Goal: Navigation & Orientation: Find specific page/section

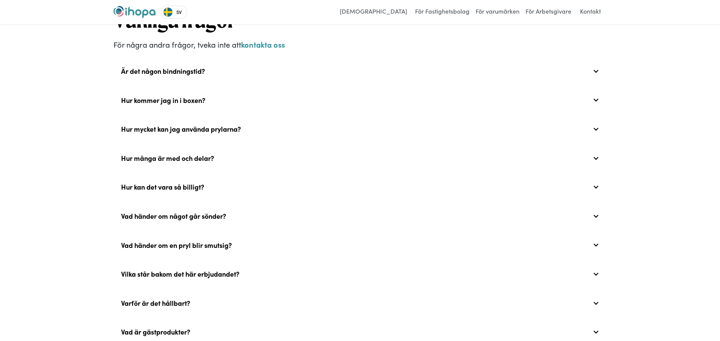
scroll to position [1943, 0]
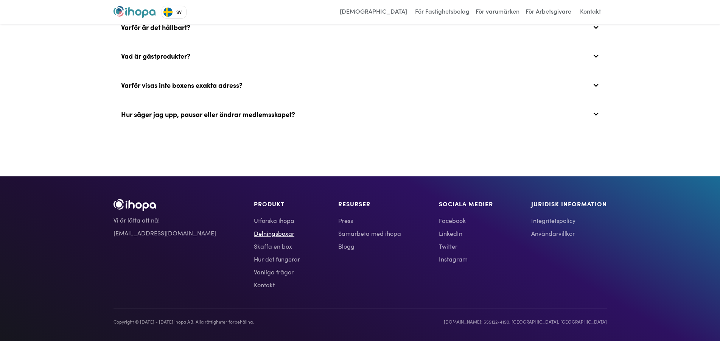
click at [254, 234] on link "Delningsboxar" at bounding box center [277, 233] width 46 height 9
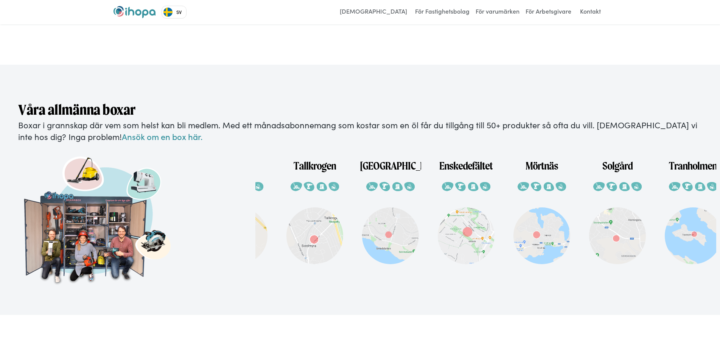
scroll to position [0, 440]
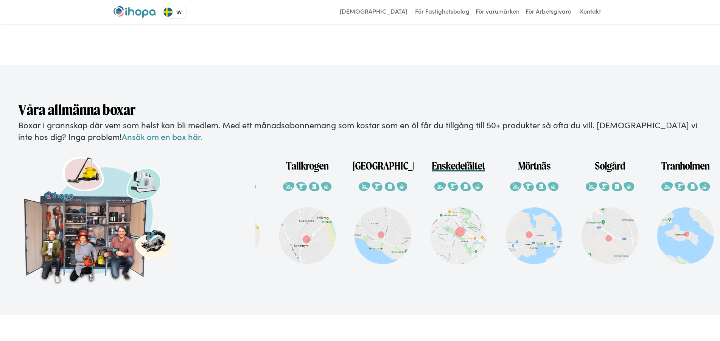
click at [447, 171] on h1 "Enskedefältet" at bounding box center [458, 162] width 53 height 20
click at [449, 173] on h1 "Enskedefältet" at bounding box center [458, 162] width 53 height 20
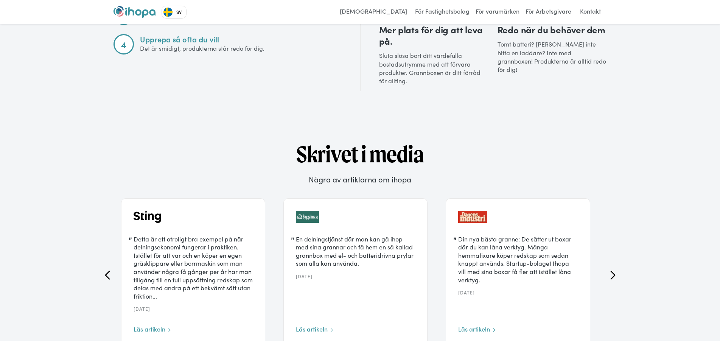
scroll to position [1264, 0]
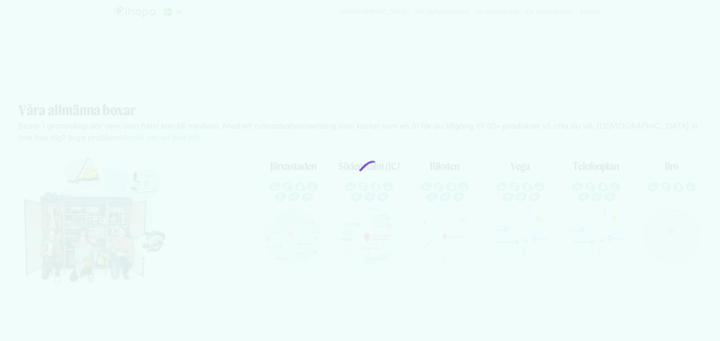
scroll to position [0, 440]
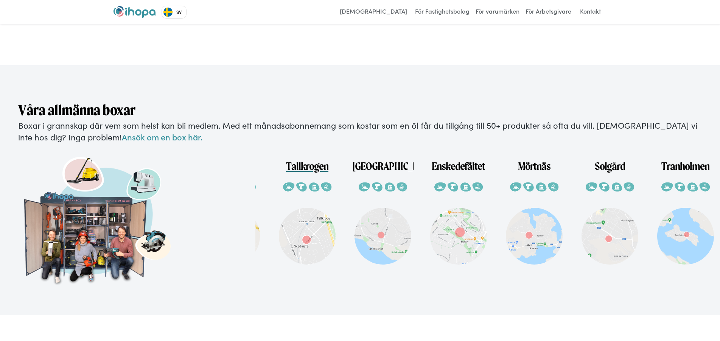
click at [311, 244] on img at bounding box center [307, 236] width 57 height 57
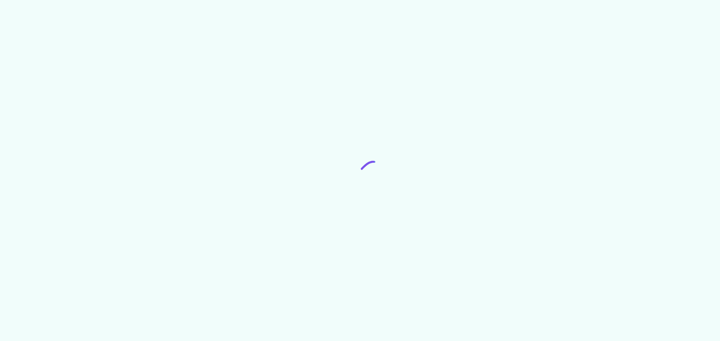
scroll to position [0, 440]
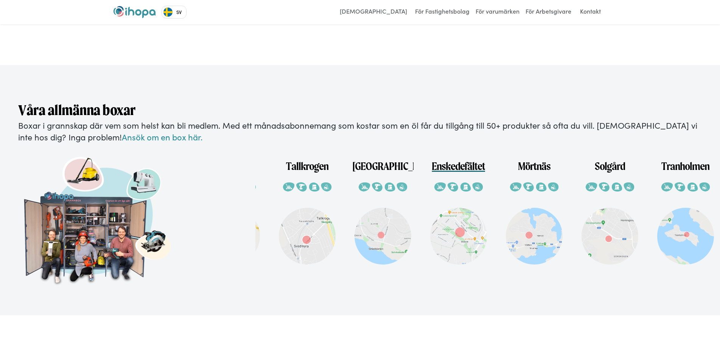
click at [449, 173] on h1 "Enskedefältet" at bounding box center [458, 163] width 53 height 20
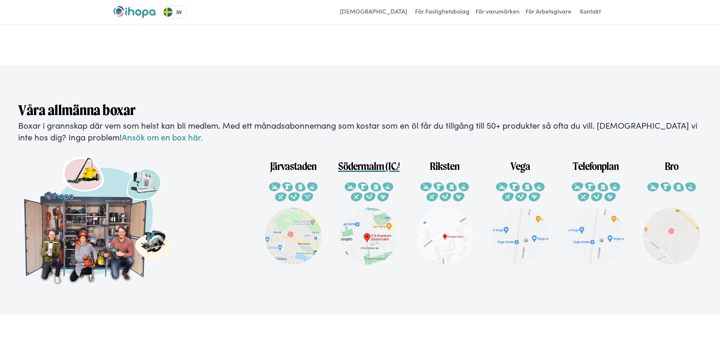
click at [371, 173] on h1 "Södermalm (ICA Kvantum)" at bounding box center [368, 163] width 61 height 20
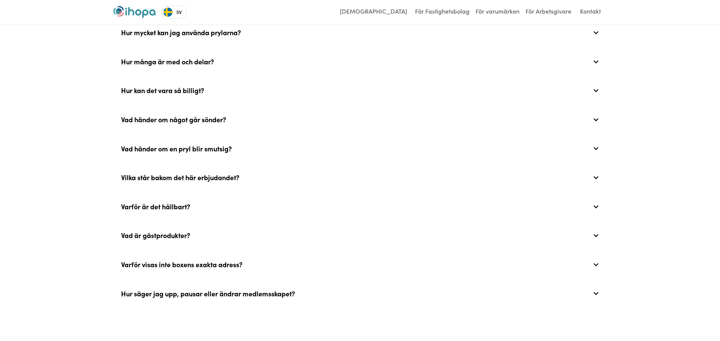
scroll to position [1664, 0]
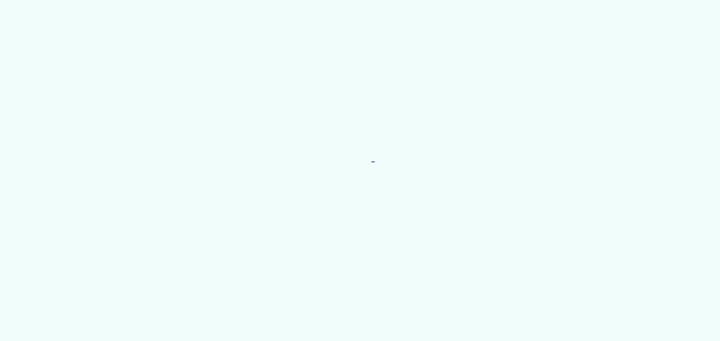
scroll to position [1900, 0]
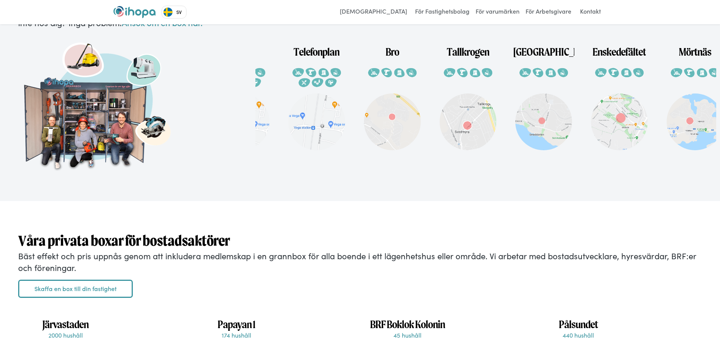
scroll to position [0, 223]
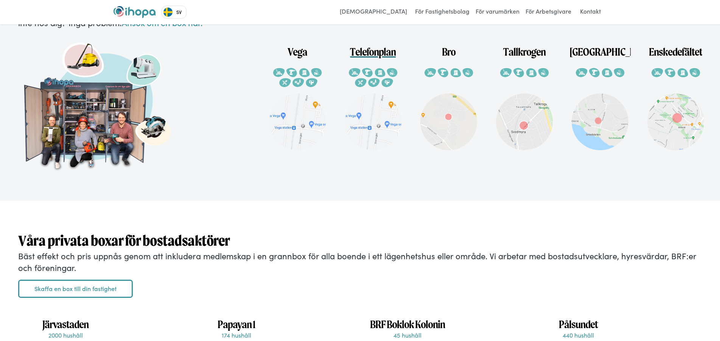
click at [370, 58] on h1 "Telefonplan" at bounding box center [373, 48] width 46 height 20
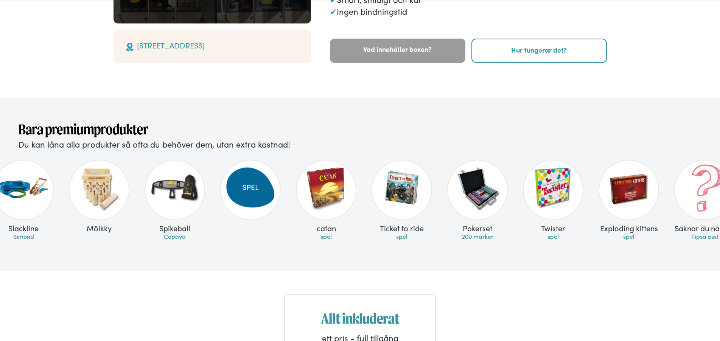
scroll to position [0, 2610]
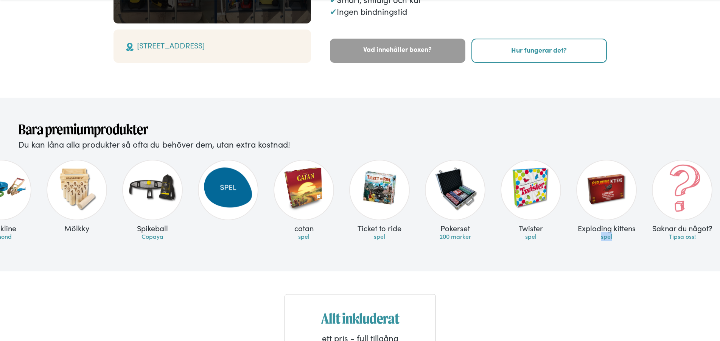
drag, startPoint x: 618, startPoint y: 247, endPoint x: 599, endPoint y: 252, distance: 19.9
click at [599, 249] on div "Exploding kittens spel" at bounding box center [607, 202] width 76 height 93
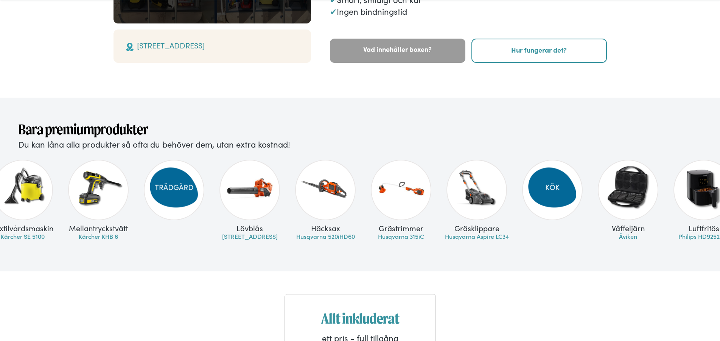
scroll to position [0, 1001]
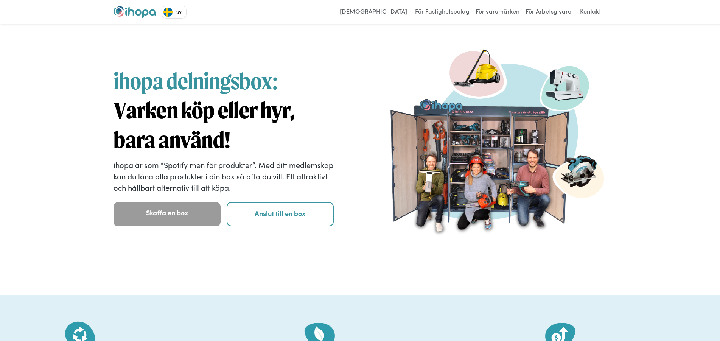
click at [139, 8] on img "home" at bounding box center [135, 12] width 42 height 12
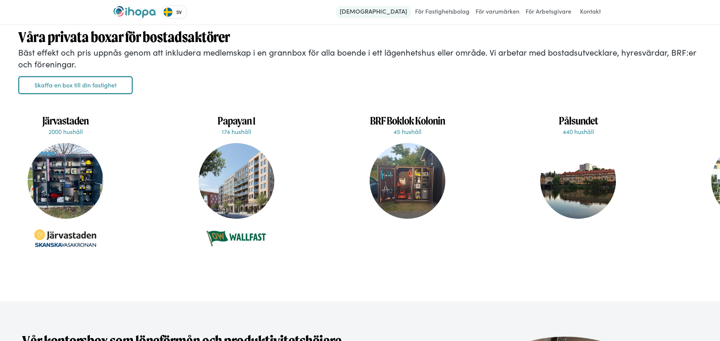
click at [395, 13] on link "[DEMOGRAPHIC_DATA]" at bounding box center [373, 12] width 75 height 12
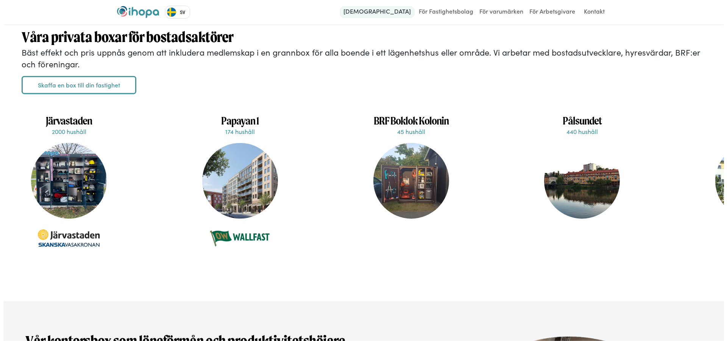
scroll to position [1755, 0]
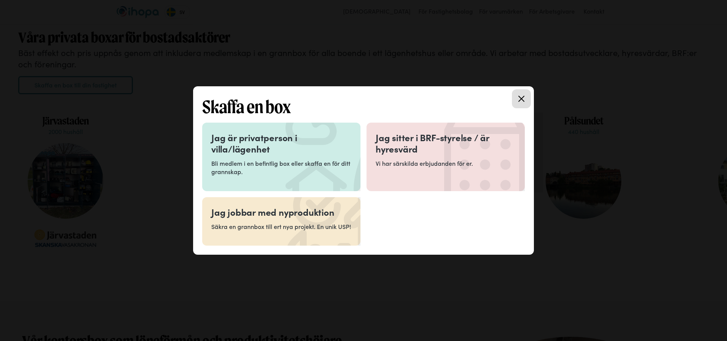
click at [519, 101] on icon at bounding box center [521, 99] width 6 height 6
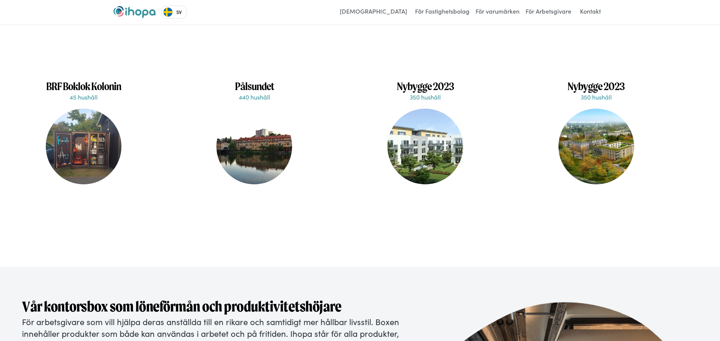
scroll to position [0, 0]
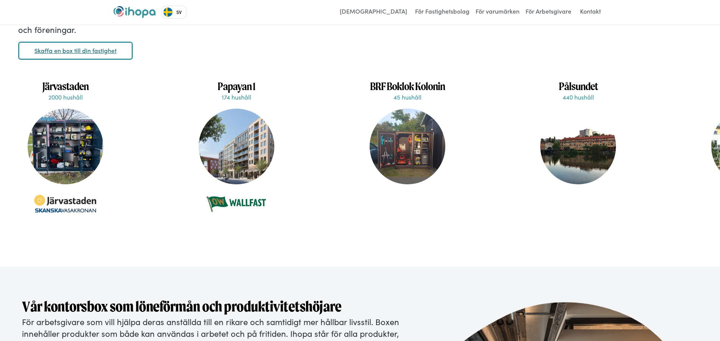
click at [80, 60] on link "Skaffa en box till din fastighet" at bounding box center [75, 51] width 115 height 18
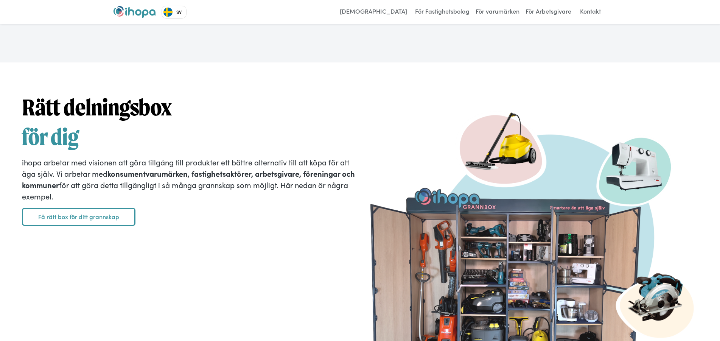
scroll to position [844, 0]
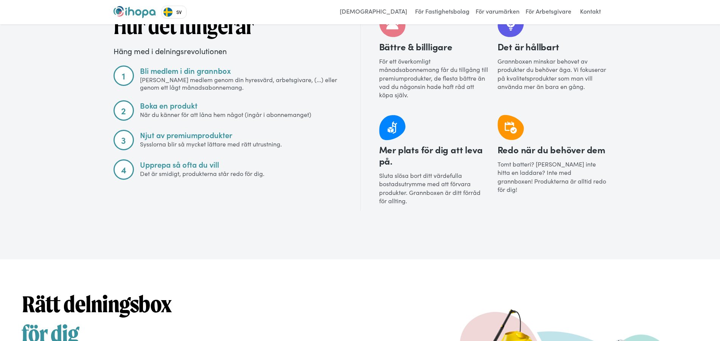
click at [138, 13] on img "home" at bounding box center [135, 12] width 42 height 12
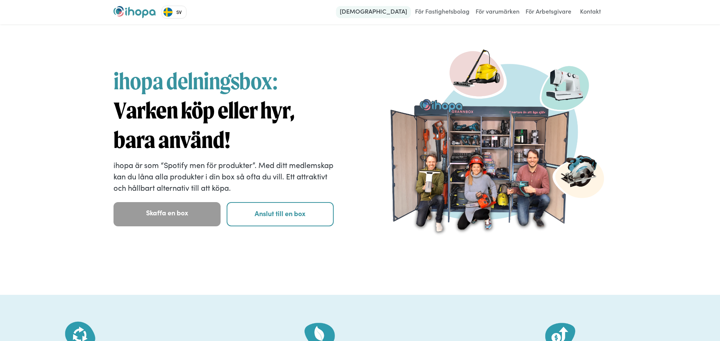
click at [400, 10] on link "[DEMOGRAPHIC_DATA]" at bounding box center [373, 12] width 75 height 12
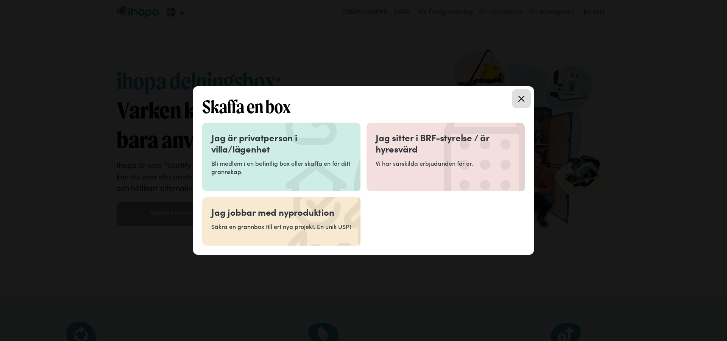
click at [529, 101] on link "Close modal" at bounding box center [521, 98] width 19 height 19
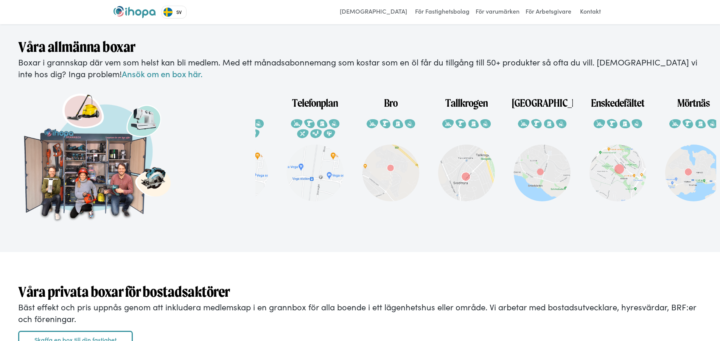
scroll to position [0, 282]
click at [629, 110] on h1 "Enskedefältet" at bounding box center [616, 99] width 53 height 20
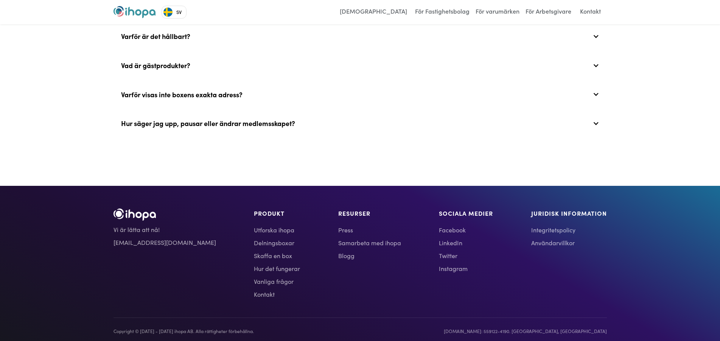
scroll to position [2024, 0]
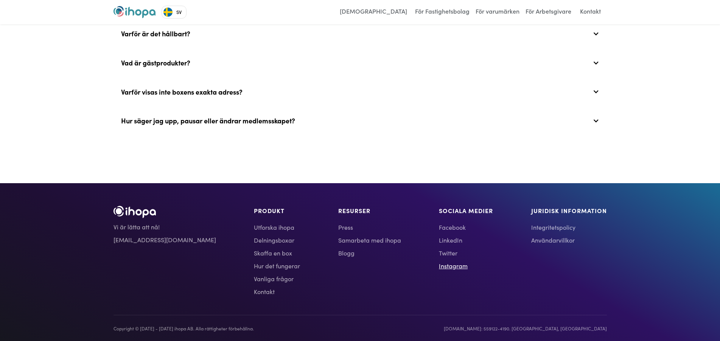
click at [439, 270] on link "Instagram" at bounding box center [466, 265] width 54 height 9
click at [439, 232] on link "Facebook" at bounding box center [466, 227] width 54 height 9
click at [440, 244] on link "LinkedIn" at bounding box center [466, 239] width 54 height 9
